Goal: Information Seeking & Learning: Find specific fact

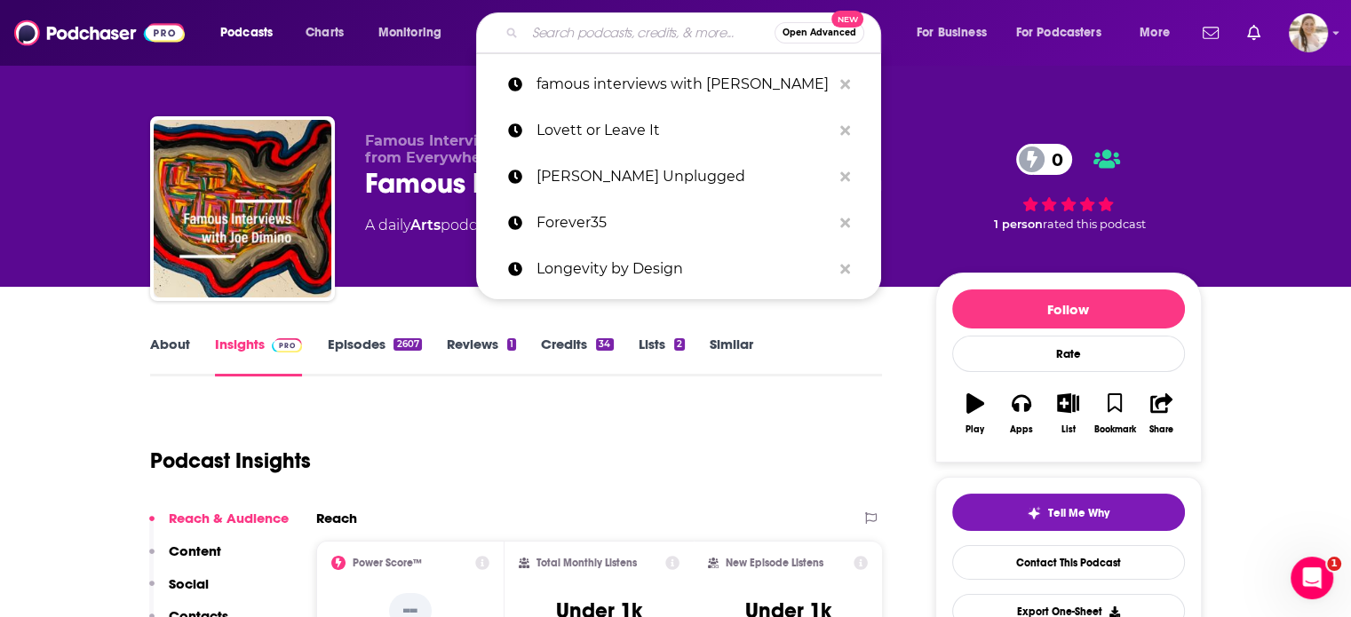
click at [649, 37] on input "Search podcasts, credits, & more..." at bounding box center [650, 33] width 250 height 28
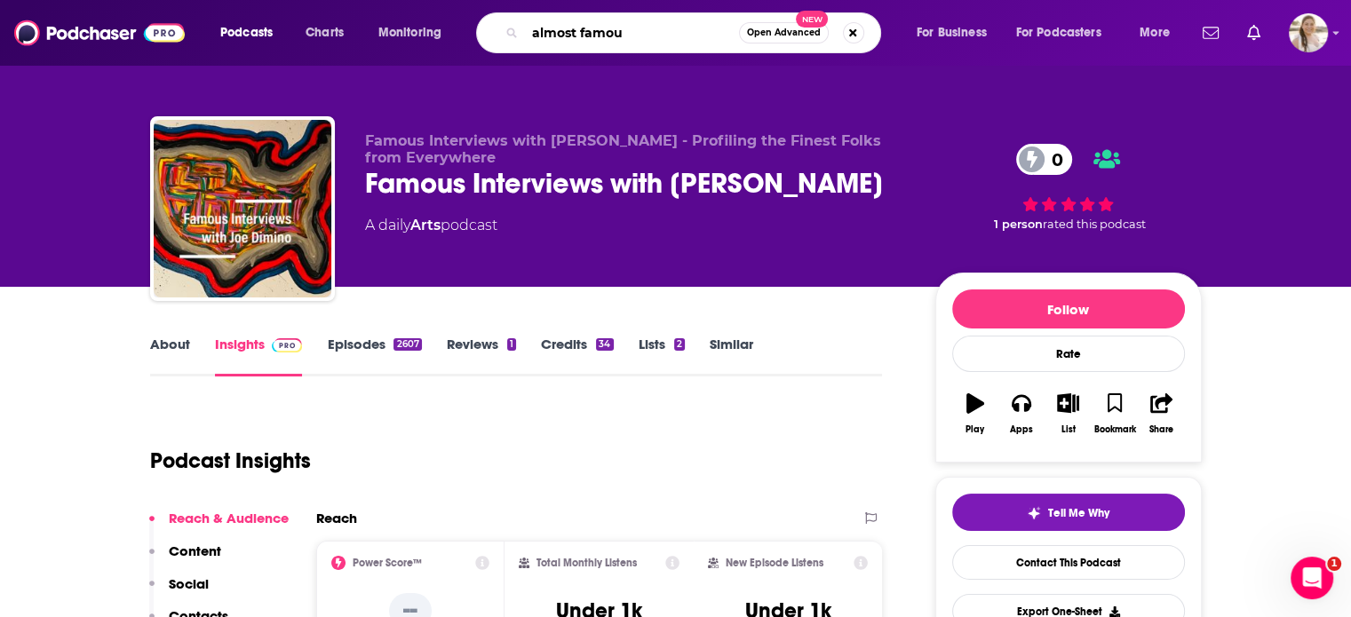
type input "almost famour"
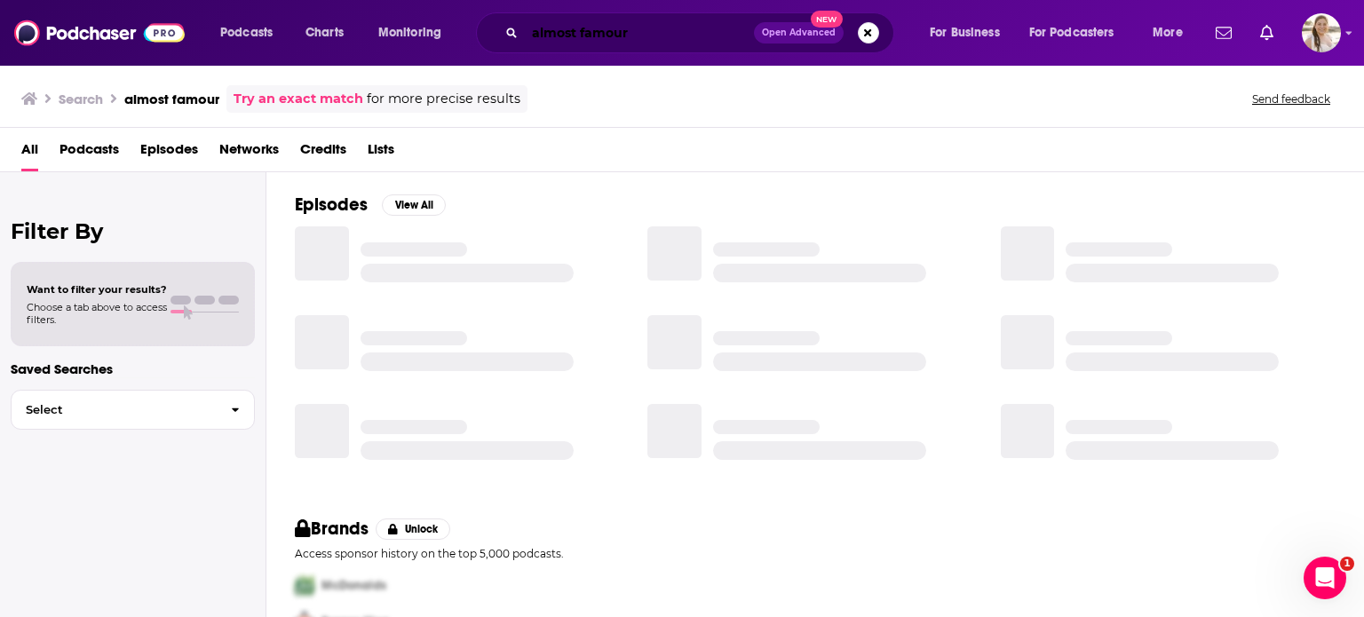
click at [649, 37] on input "almost famour" at bounding box center [639, 33] width 229 height 28
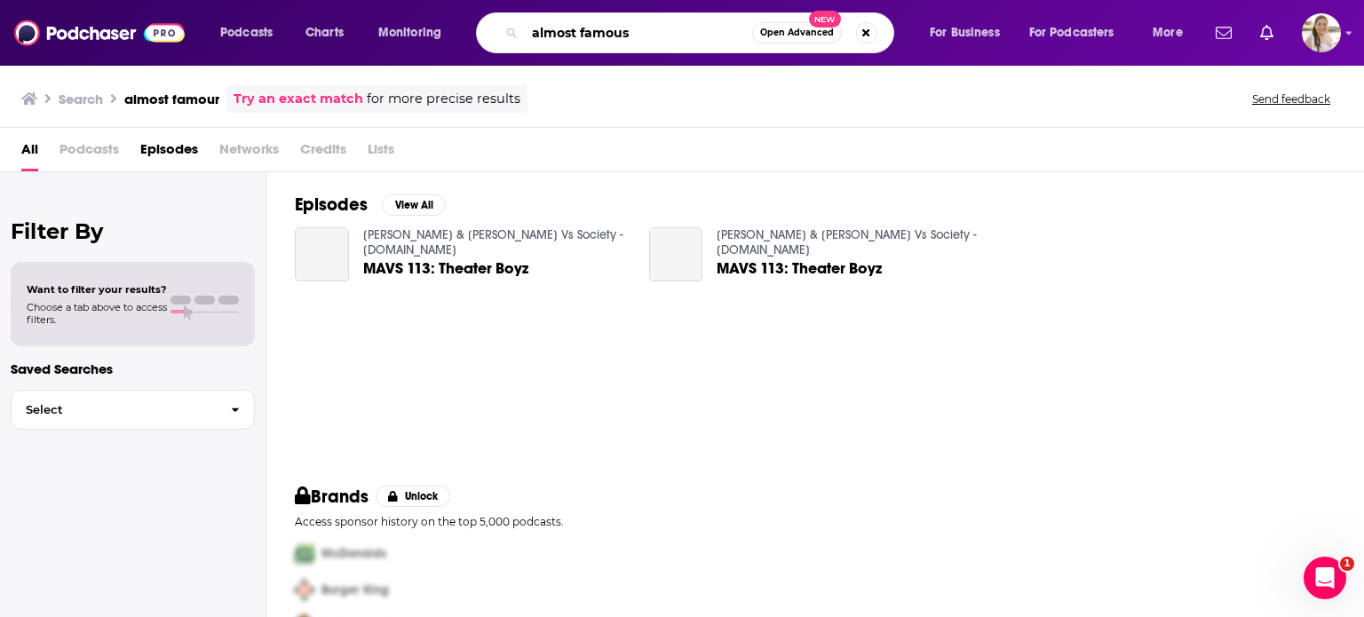
type input "almost famous"
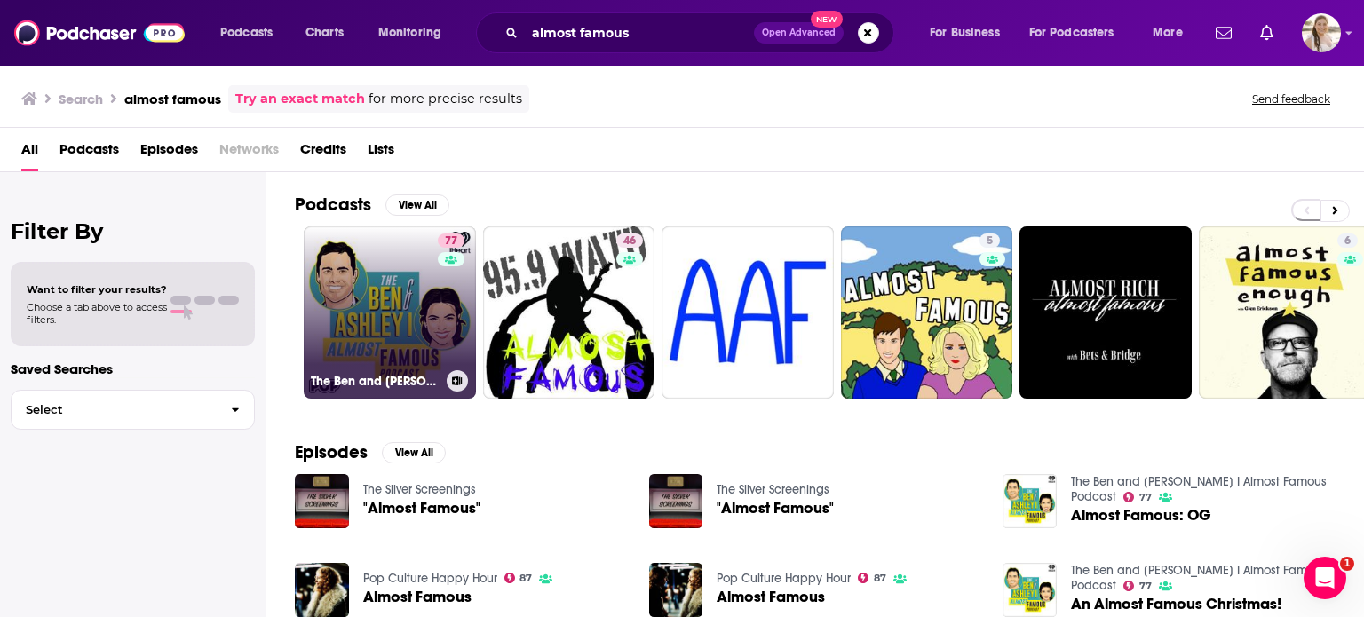
click at [384, 305] on link "77 The Ben and [PERSON_NAME] I Almost Famous Podcast" at bounding box center [390, 312] width 172 height 172
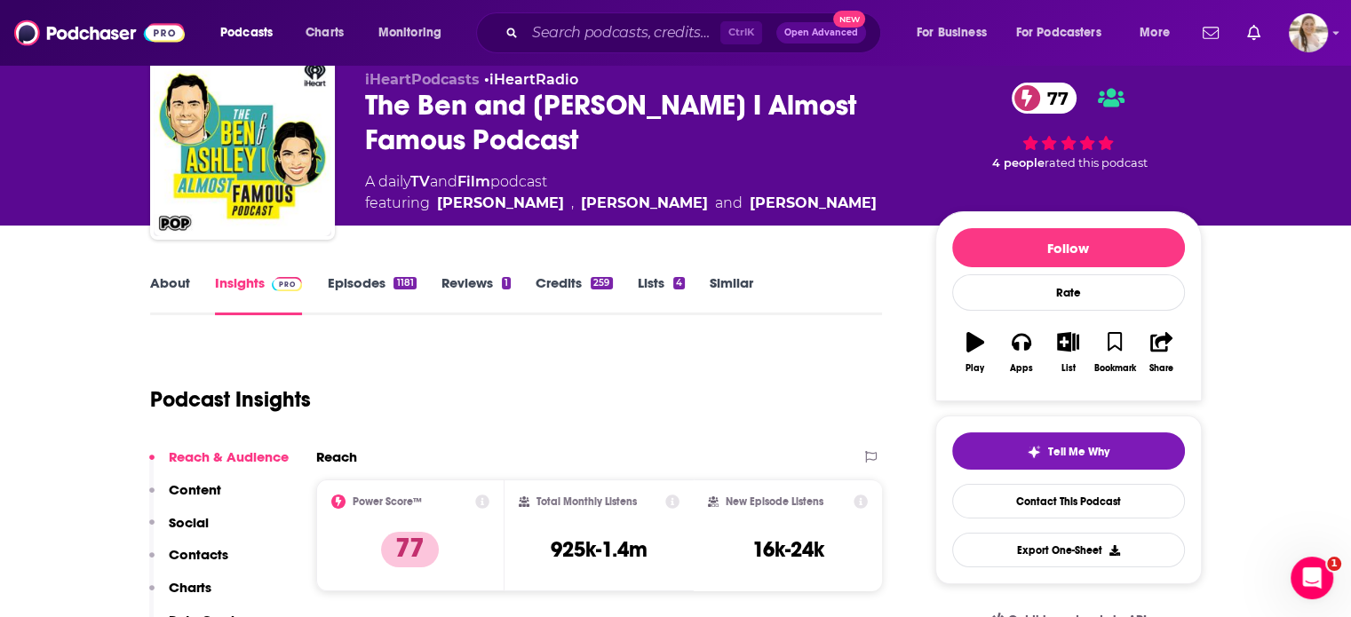
scroll to position [62, 0]
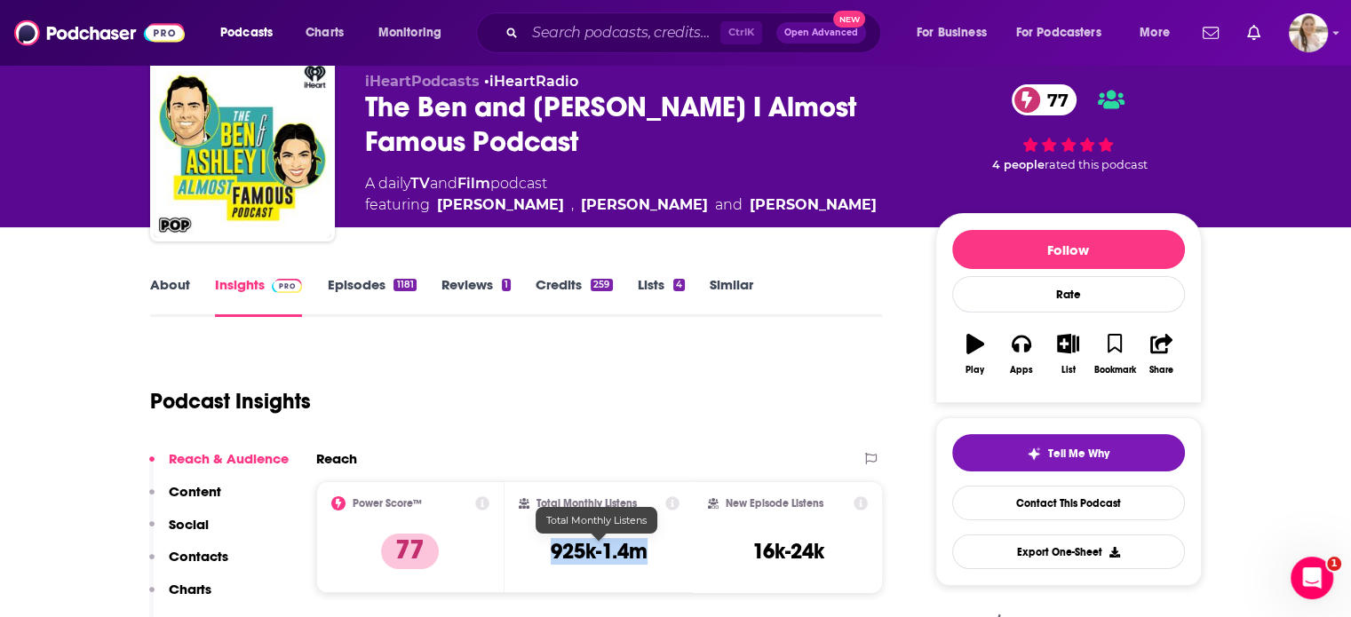
drag, startPoint x: 654, startPoint y: 551, endPoint x: 547, endPoint y: 554, distance: 106.6
click at [547, 554] on div "Total Monthly Listens 925k-1.4m" at bounding box center [599, 537] width 161 height 82
copy h3 "925k-1.4m"
